Goal: Use online tool/utility: Utilize a website feature to perform a specific function

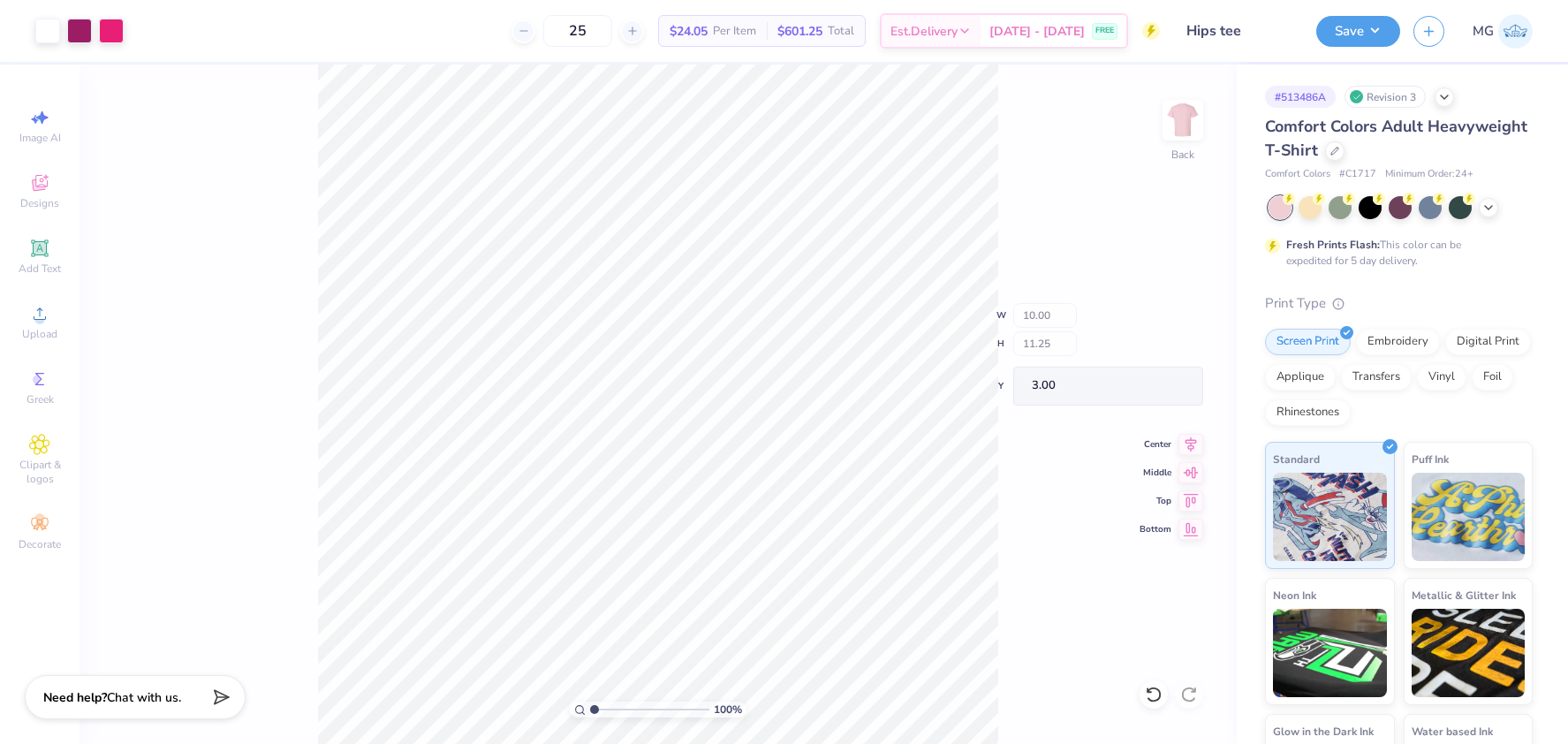
type input "0.94"
type input "0.96"
type input "3.40"
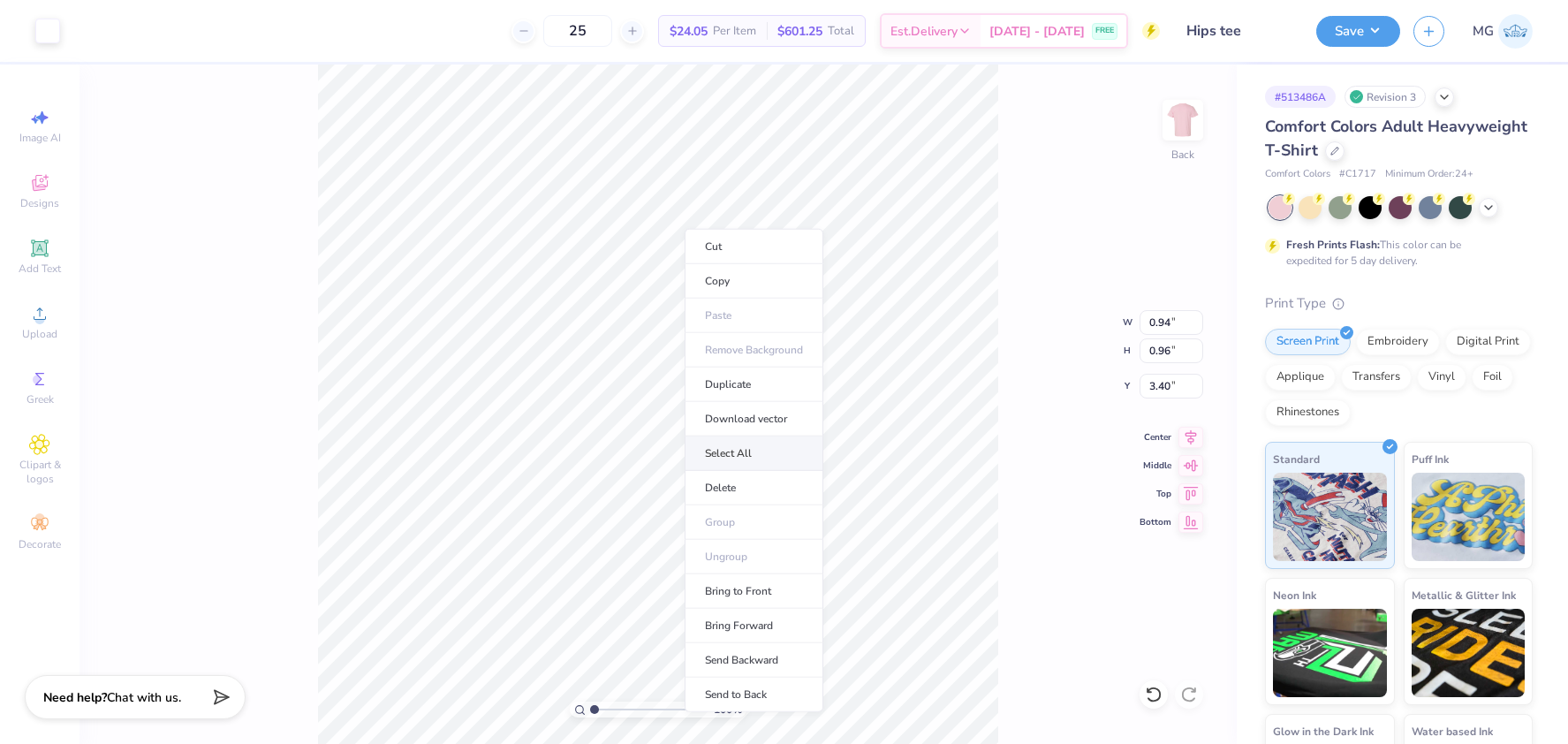
type input "0.52"
type input "0.53"
type input "13.31"
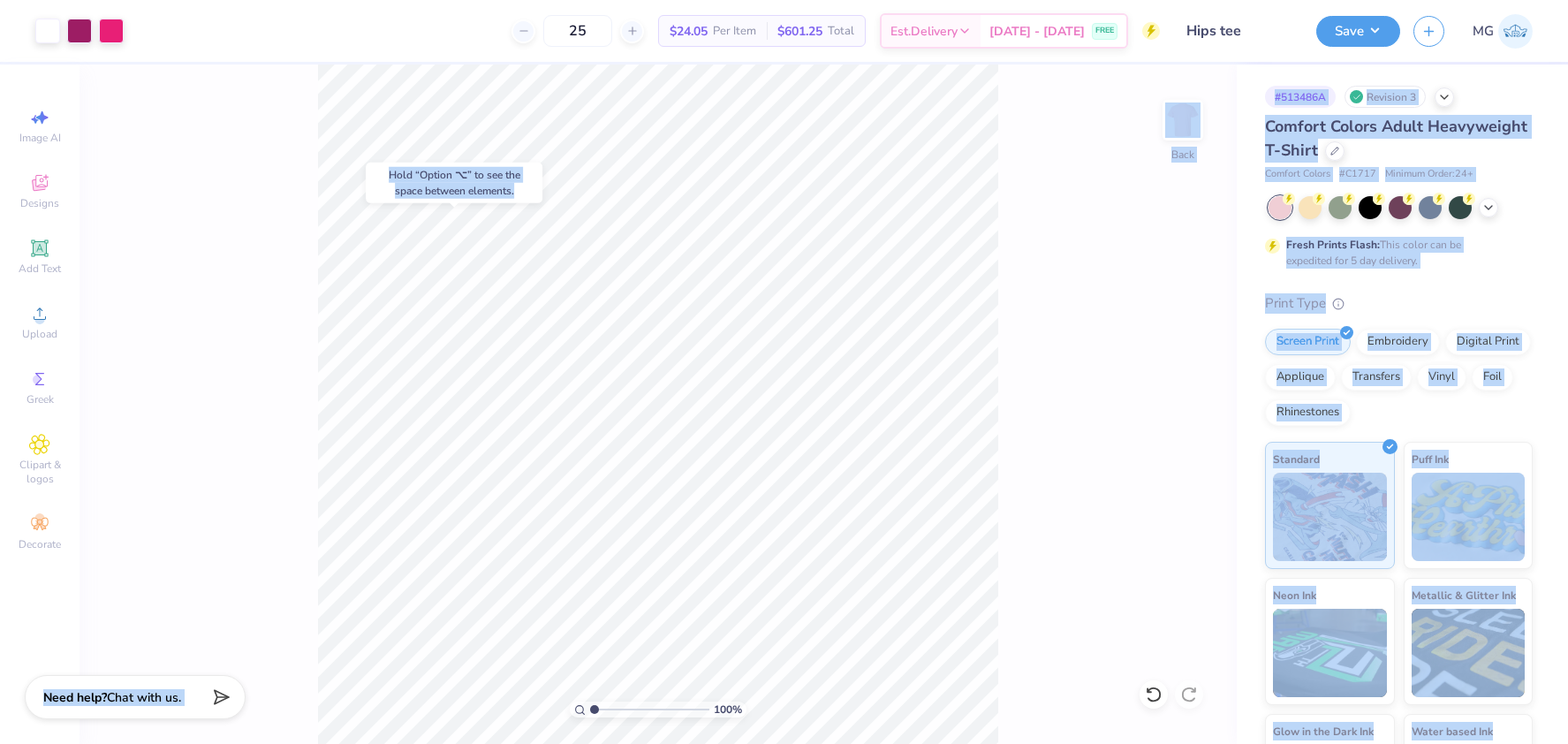
click at [679, 223] on body "Art colors 25 $24.05 Per Item $601.25 Total Est. Delivery [DATE] - [DATE] FREE …" at bounding box center [784, 372] width 1568 height 744
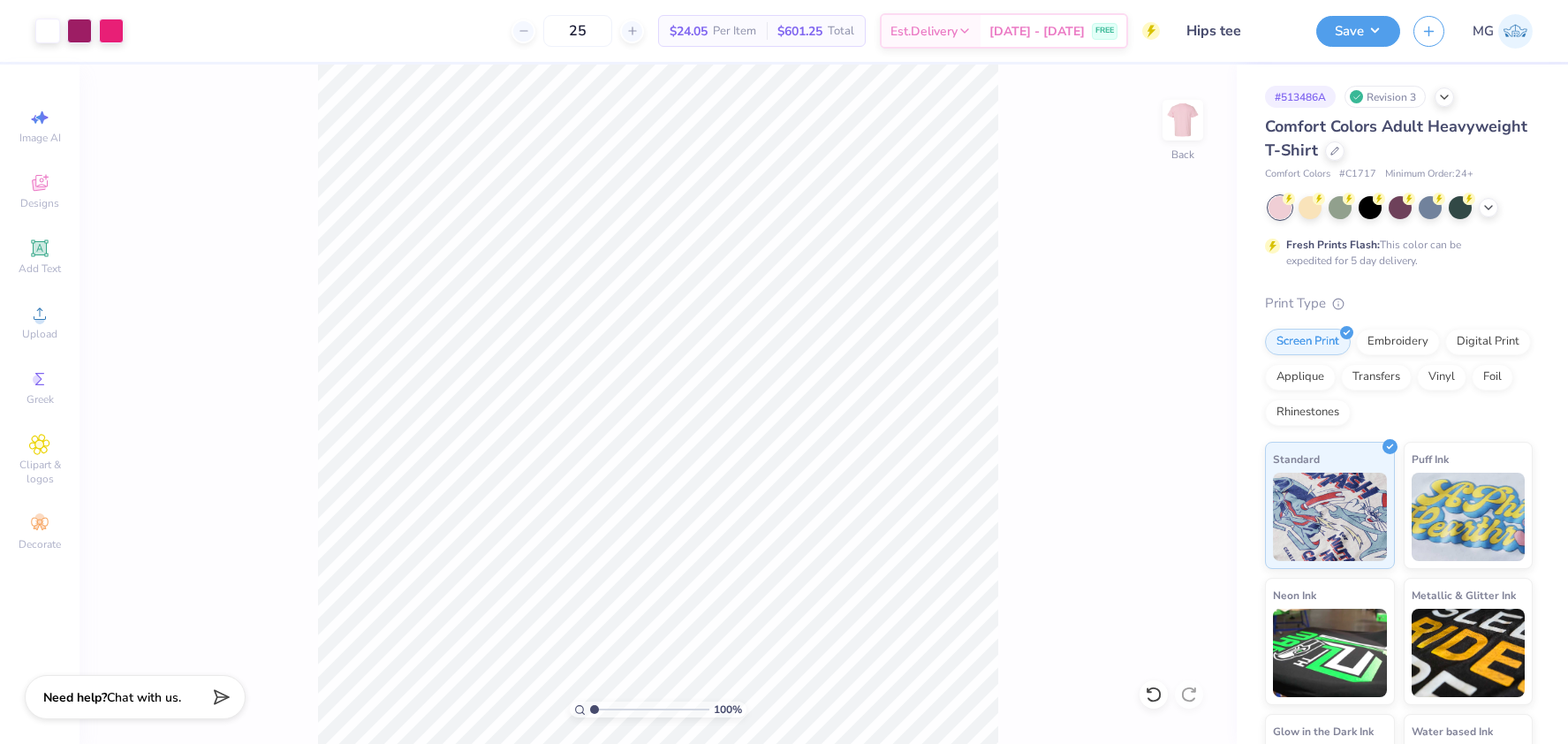
click at [1030, 355] on div "100 % Back" at bounding box center [658, 404] width 1157 height 679
click at [609, 703] on input "range" at bounding box center [649, 710] width 119 height 16
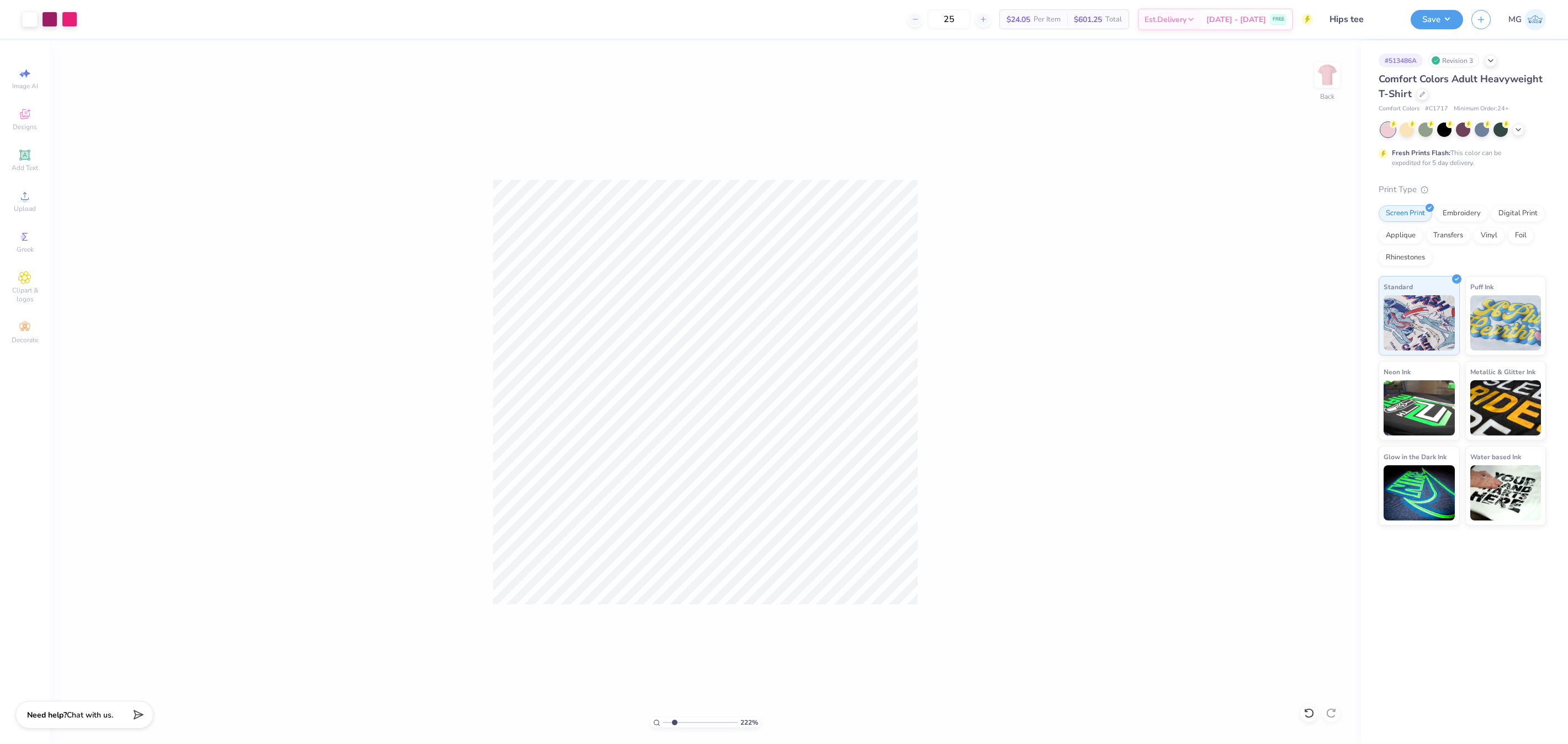
type input "1"
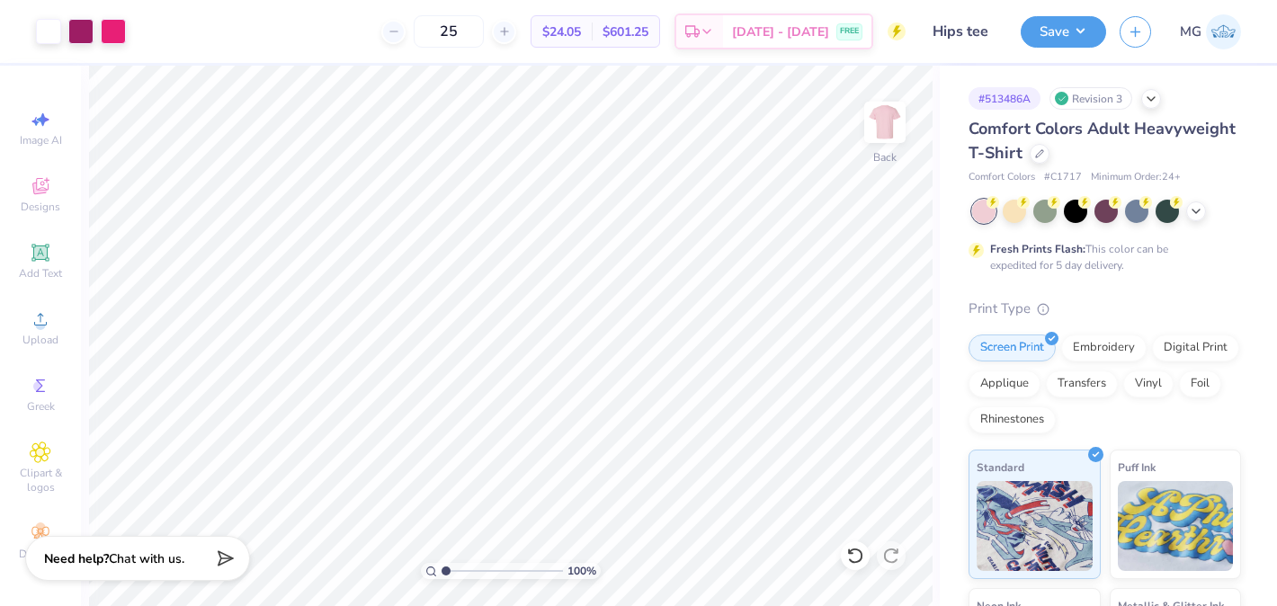
drag, startPoint x: 445, startPoint y: 570, endPoint x: 432, endPoint y: 569, distance: 12.6
click at [441, 569] on input "range" at bounding box center [501, 571] width 121 height 16
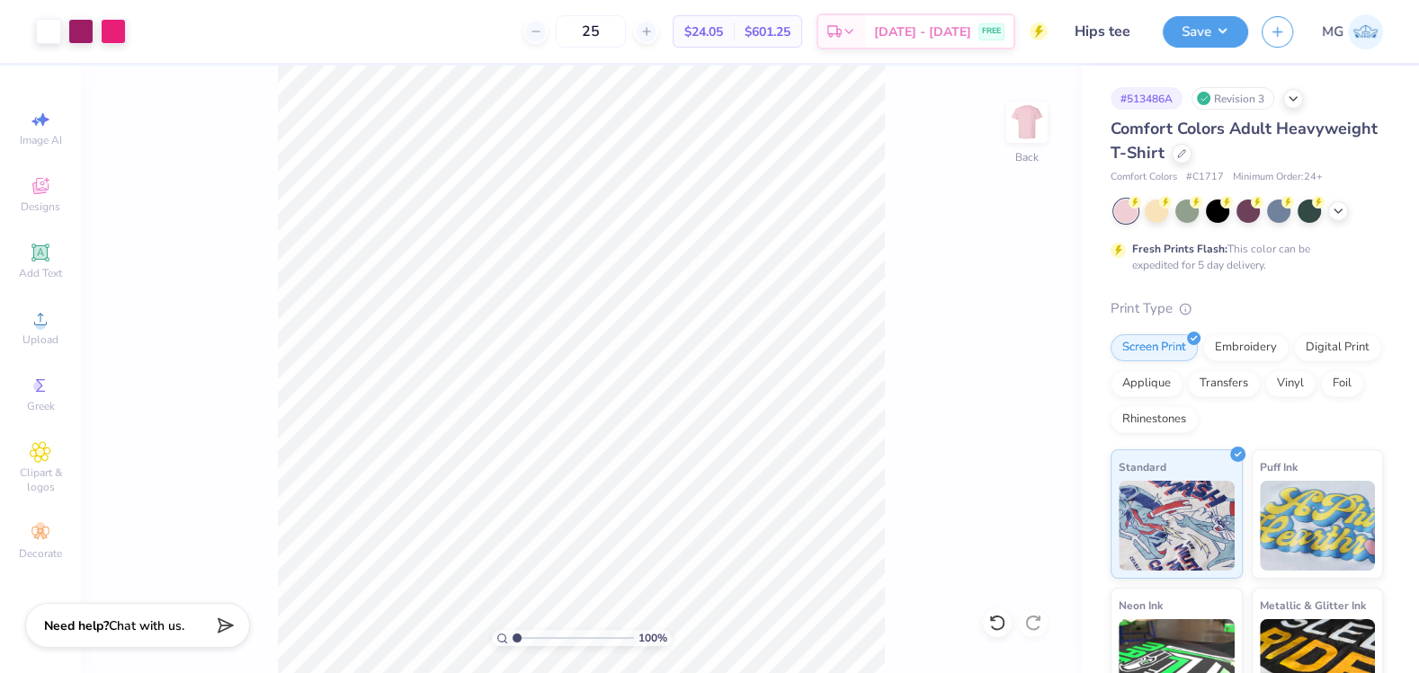
click at [914, 287] on div "100 % Back" at bounding box center [581, 370] width 1001 height 608
click at [56, 350] on div "Upload" at bounding box center [40, 327] width 63 height 53
click at [1019, 289] on input "14.17" at bounding box center [1015, 286] width 65 height 25
type input "10.00"
type input "10.09"
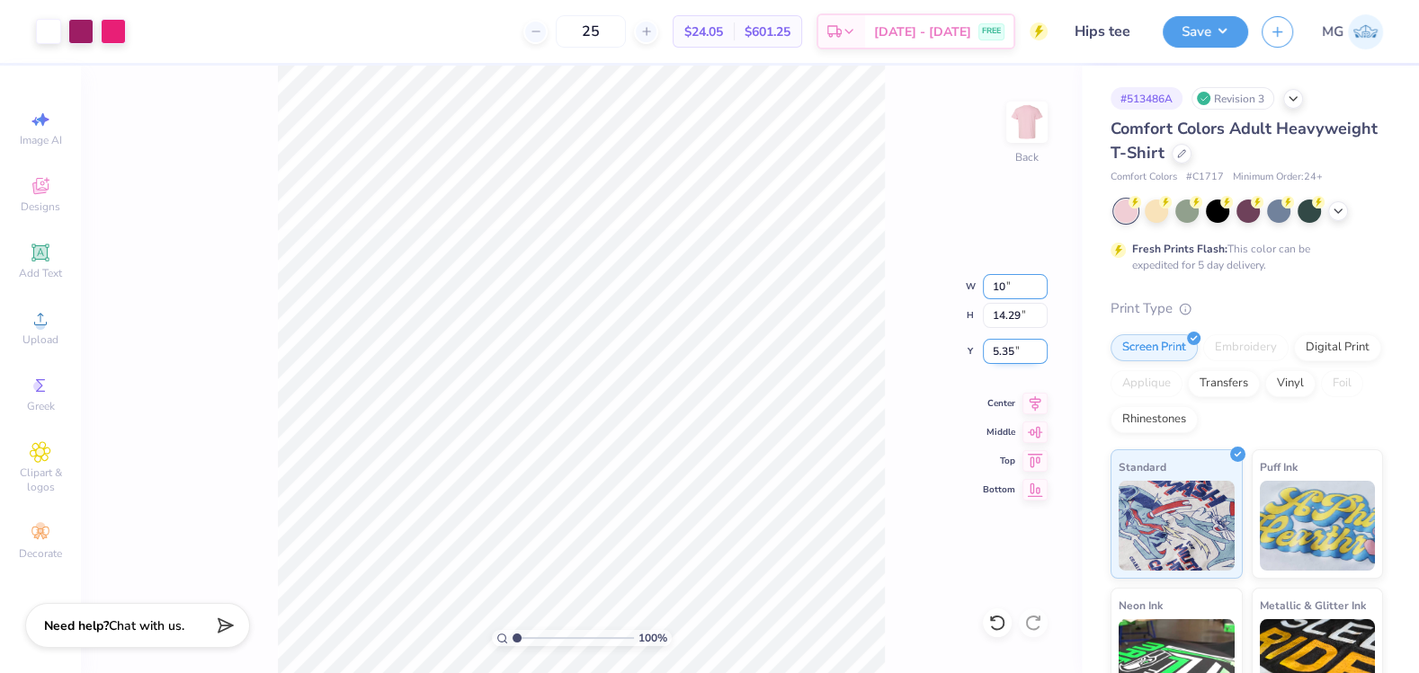
type input "7.46"
click at [1007, 353] on input "7.46" at bounding box center [1015, 351] width 65 height 25
click at [1012, 351] on input "7.46" at bounding box center [1015, 351] width 65 height 25
type input "7"
type input "3.00"
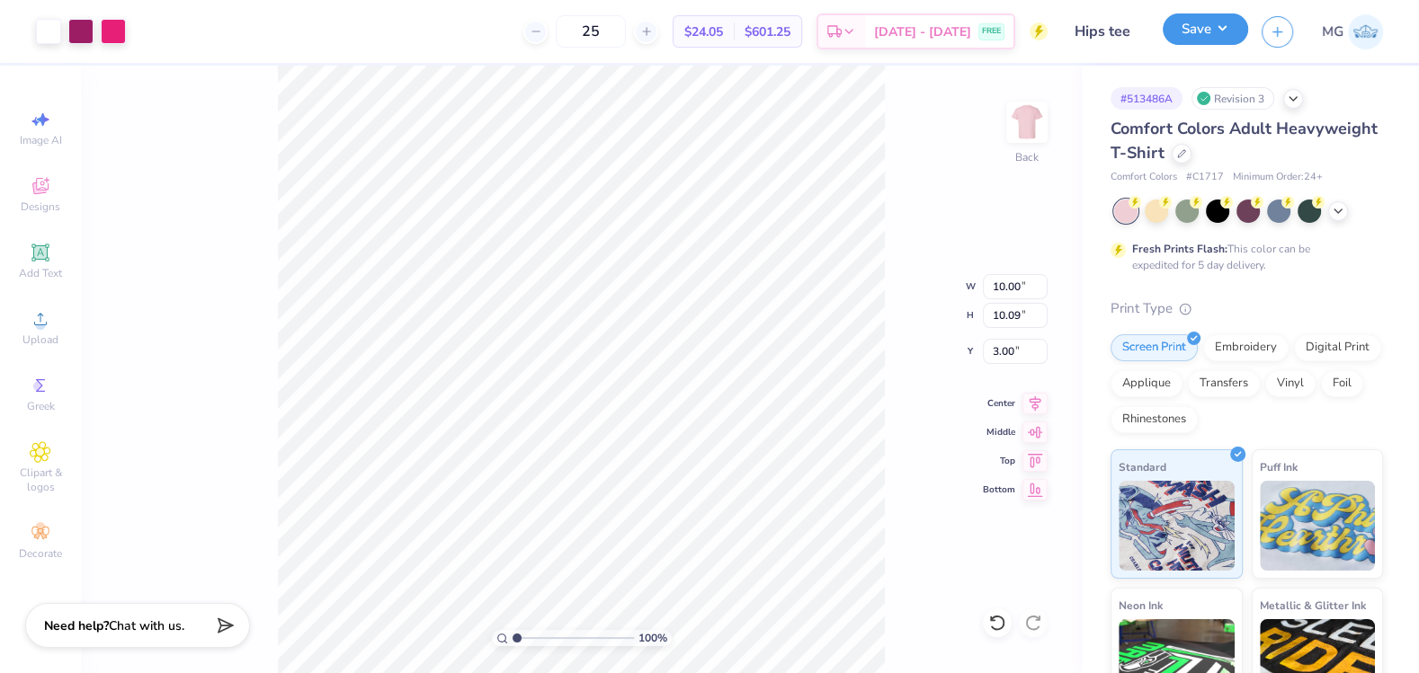
click at [1234, 31] on button "Save" at bounding box center [1205, 28] width 85 height 31
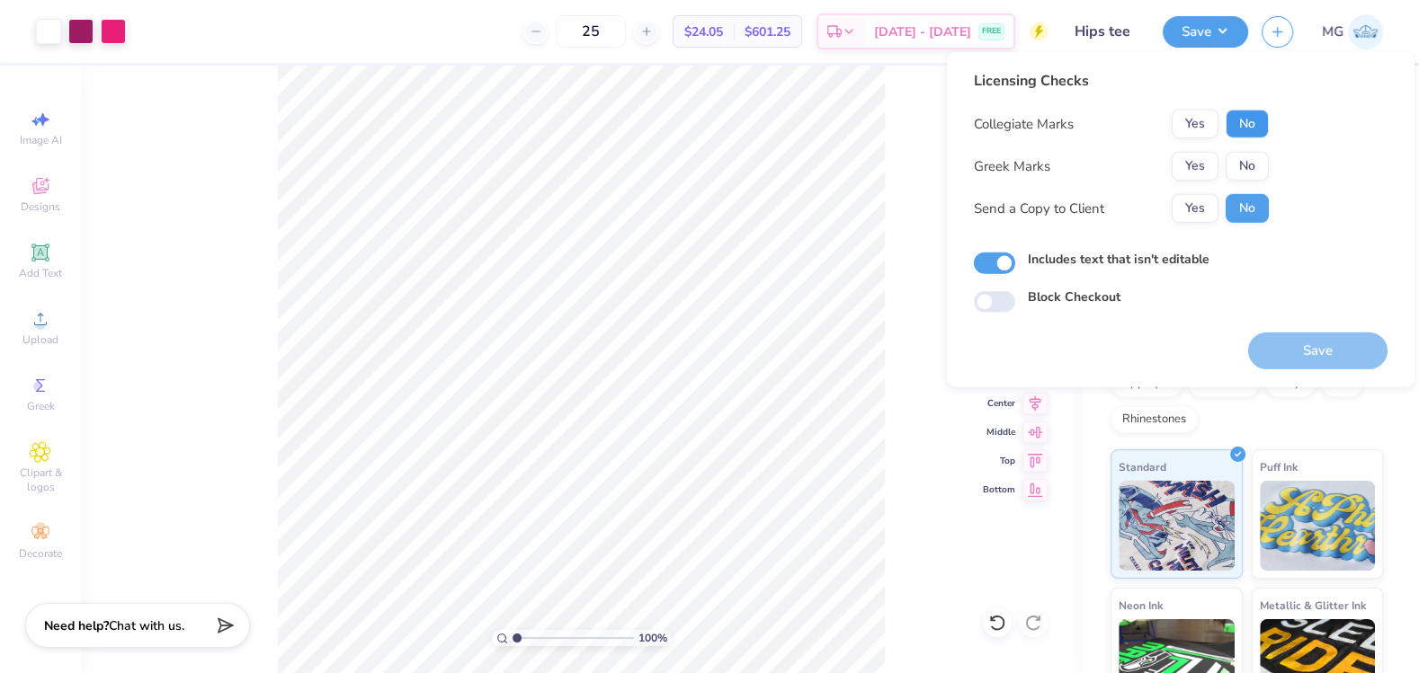
click at [1244, 113] on button "No" at bounding box center [1247, 124] width 43 height 29
click at [1251, 156] on button "No" at bounding box center [1247, 166] width 43 height 29
click at [1196, 201] on button "Yes" at bounding box center [1195, 208] width 47 height 29
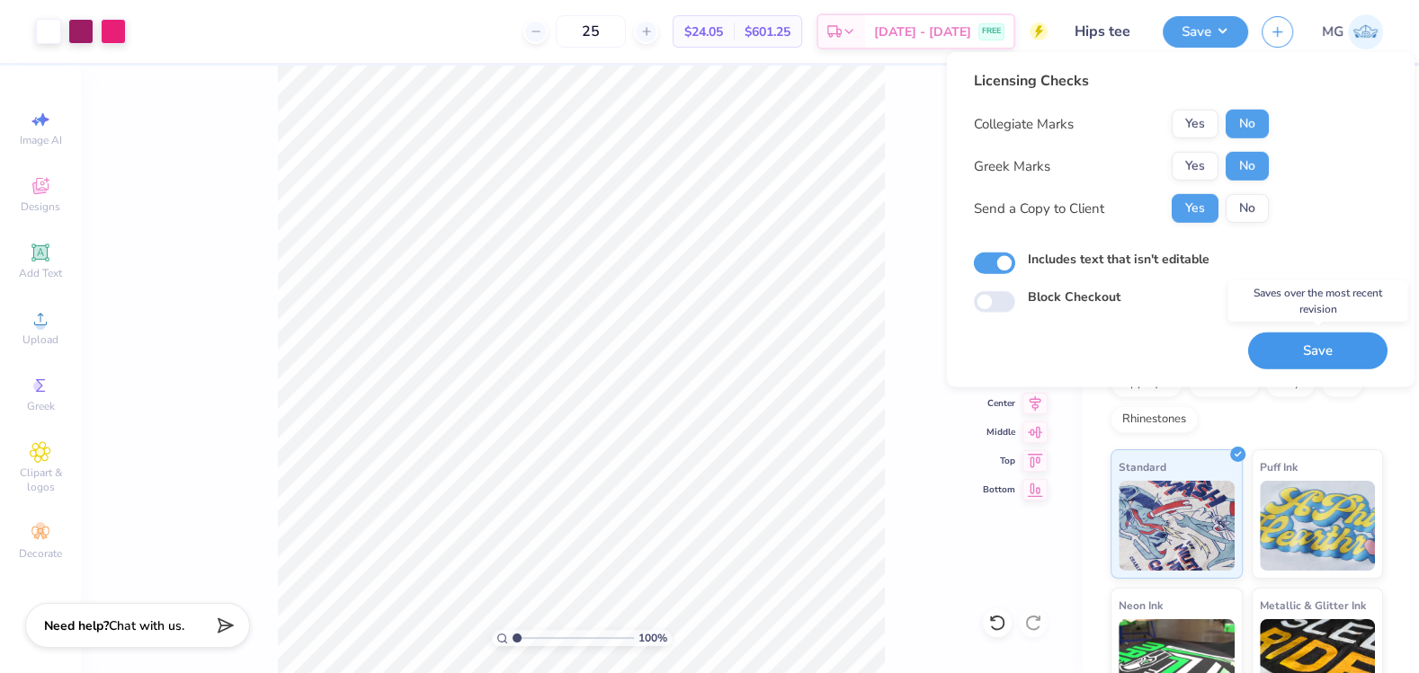
click at [1311, 352] on button "Save" at bounding box center [1317, 351] width 139 height 37
